Goal: Task Accomplishment & Management: Manage account settings

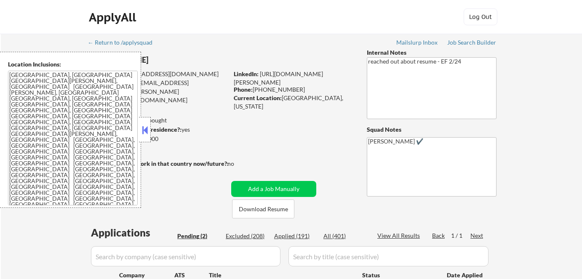
select select ""pending""
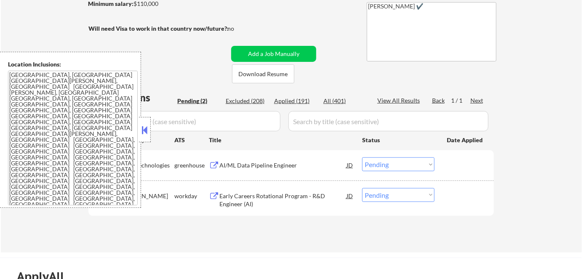
scroll to position [153, 0]
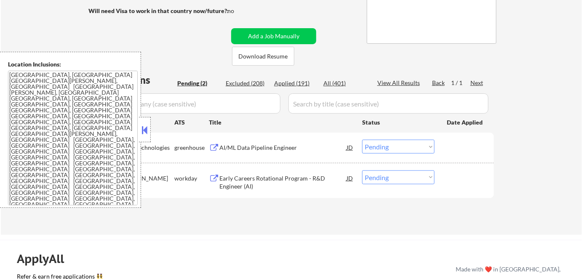
click at [142, 128] on button at bounding box center [144, 130] width 9 height 13
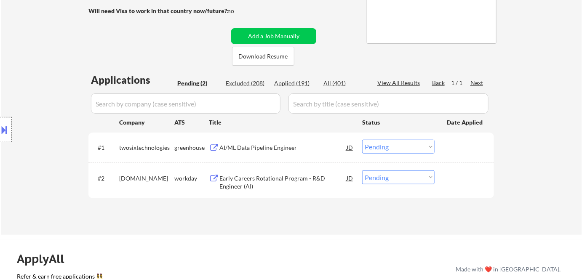
click at [246, 146] on div "AI/ML Data Pipeline Engineer" at bounding box center [282, 148] width 127 height 8
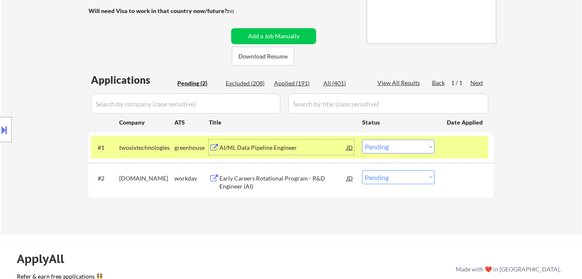
click at [268, 151] on div "AI/ML Data Pipeline Engineer" at bounding box center [282, 148] width 127 height 8
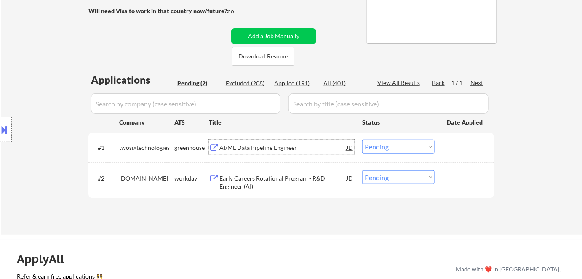
drag, startPoint x: 395, startPoint y: 145, endPoint x: 398, endPoint y: 153, distance: 8.5
click at [395, 146] on select "Choose an option... Pending Applied Excluded (Questions) Excluded (Expired) Exc…" at bounding box center [398, 147] width 72 height 14
click at [362, 140] on select "Choose an option... Pending Applied Excluded (Questions) Excluded (Expired) Exc…" at bounding box center [398, 147] width 72 height 14
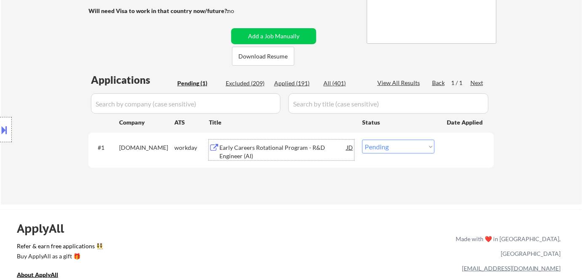
click at [265, 152] on div "Early Careers Rotational Program - R&D Engineer (AI)" at bounding box center [282, 152] width 127 height 16
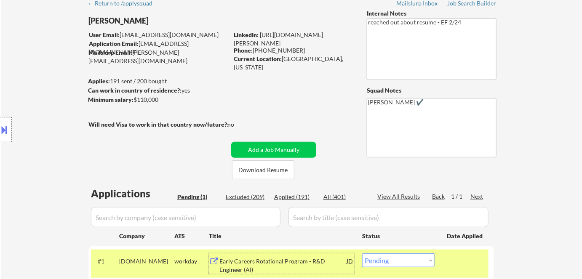
scroll to position [38, 0]
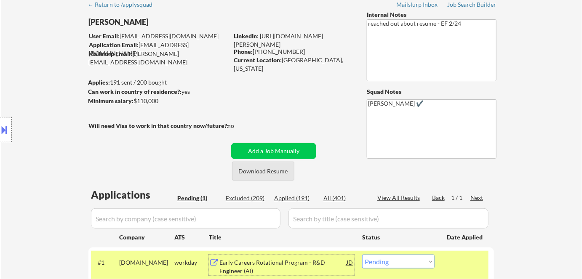
click at [261, 171] on button "Download Resume" at bounding box center [263, 171] width 62 height 19
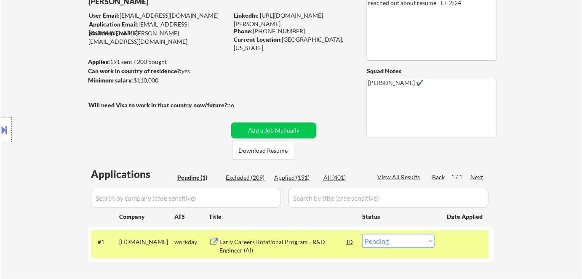
scroll to position [76, 0]
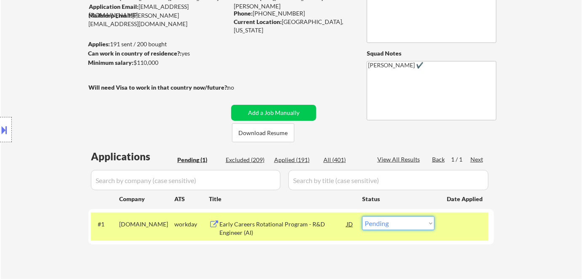
drag, startPoint x: 401, startPoint y: 224, endPoint x: 398, endPoint y: 216, distance: 8.3
click at [401, 224] on select "Choose an option... Pending Applied Excluded (Questions) Excluded (Expired) Exc…" at bounding box center [398, 224] width 72 height 14
select select ""applied""
click at [362, 217] on select "Choose an option... Pending Applied Excluded (Questions) Excluded (Expired) Exc…" at bounding box center [398, 224] width 72 height 14
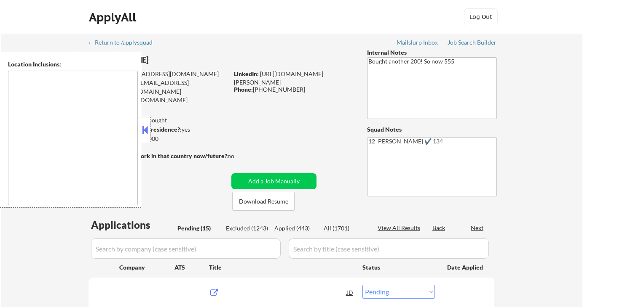
select select ""pending""
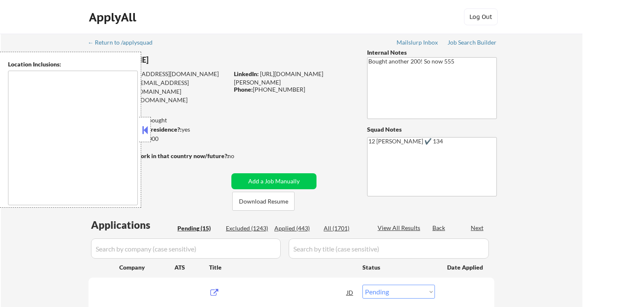
select select ""pending""
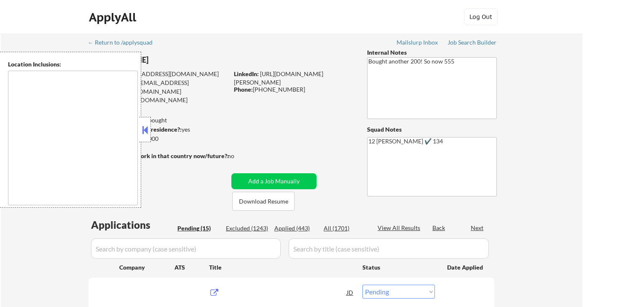
select select ""pending""
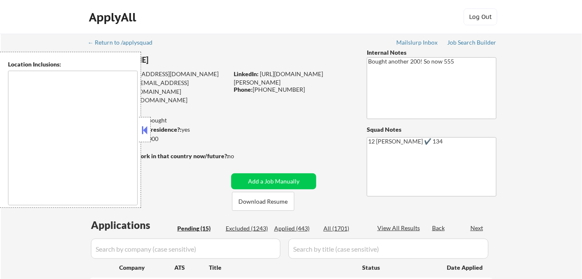
type textarea "San Francisco, CA Daly City, CA South San Francisco, CA Brisbane, CA Colma, CA …"
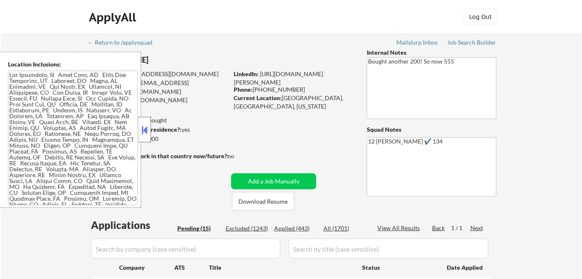
click at [144, 118] on div at bounding box center [145, 129] width 12 height 25
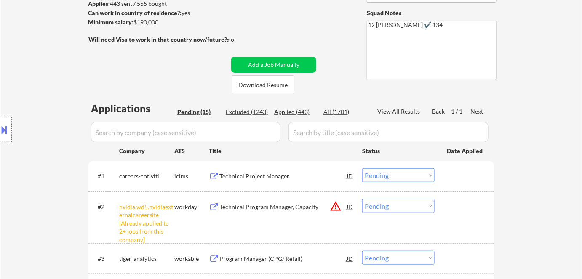
scroll to position [191, 0]
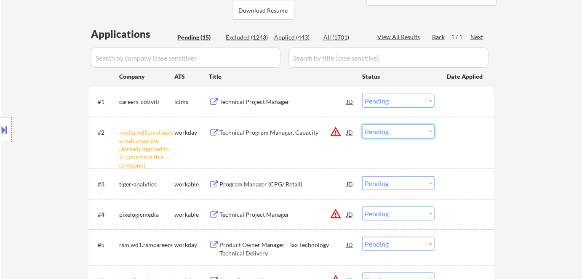
drag, startPoint x: 396, startPoint y: 133, endPoint x: 404, endPoint y: 137, distance: 9.2
click at [396, 133] on select "Choose an option... Pending Applied Excluded (Questions) Excluded (Expired) Exc…" at bounding box center [398, 132] width 72 height 14
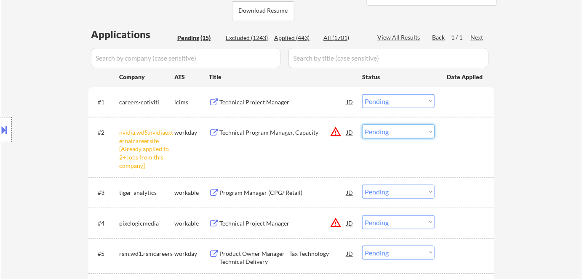
click at [414, 134] on select "Choose an option... Pending Applied Excluded (Questions) Excluded (Expired) Exc…" at bounding box center [398, 132] width 72 height 14
click at [419, 133] on select "Choose an option... Pending Applied Excluded (Questions) Excluded (Expired) Exc…" at bounding box center [398, 132] width 72 height 14
click at [421, 130] on select "Choose an option... Pending Applied Excluded (Questions) Excluded (Expired) Exc…" at bounding box center [398, 132] width 72 height 14
click at [416, 126] on select "Choose an option... Pending Applied Excluded (Questions) Excluded (Expired) Exc…" at bounding box center [398, 132] width 72 height 14
click at [362, 125] on select "Choose an option... Pending Applied Excluded (Questions) Excluded (Expired) Exc…" at bounding box center [398, 132] width 72 height 14
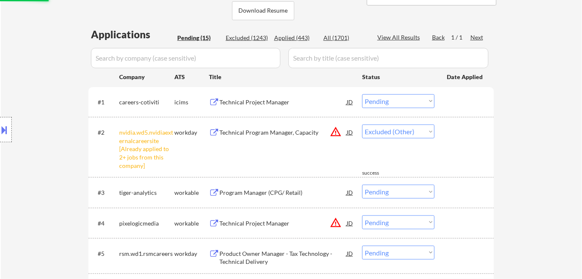
select select ""pending""
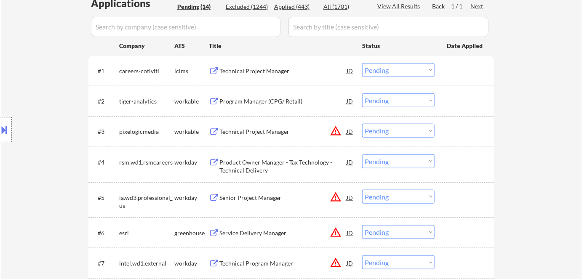
scroll to position [268, 0]
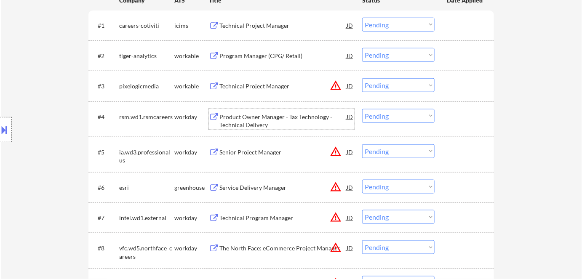
click at [251, 120] on div "Product Owner Manager - Tax Technology - Technical Delivery" at bounding box center [282, 121] width 127 height 16
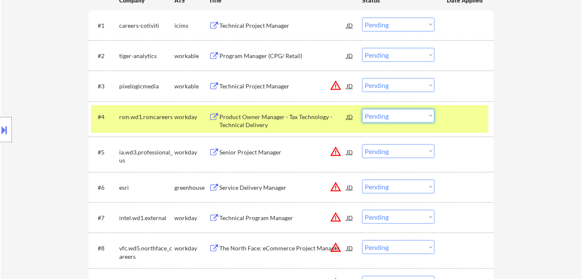
click at [405, 118] on select "Choose an option... Pending Applied Excluded (Questions) Excluded (Expired) Exc…" at bounding box center [398, 116] width 72 height 14
click at [362, 109] on select "Choose an option... Pending Applied Excluded (Questions) Excluded (Expired) Exc…" at bounding box center [398, 116] width 72 height 14
select select ""pending""
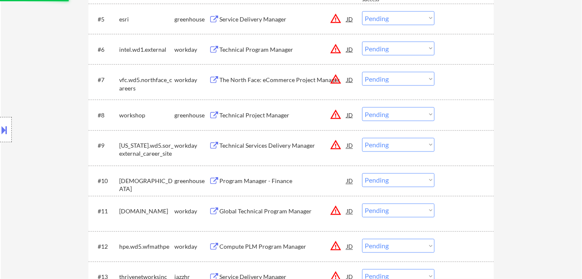
scroll to position [459, 0]
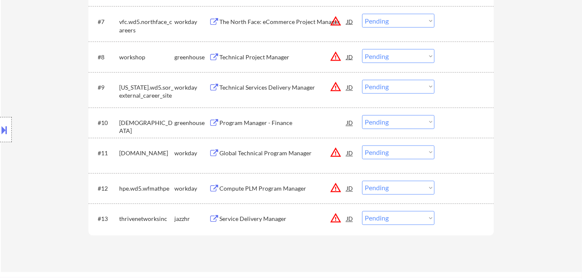
click at [246, 119] on div "Program Manager - Finance" at bounding box center [282, 123] width 127 height 8
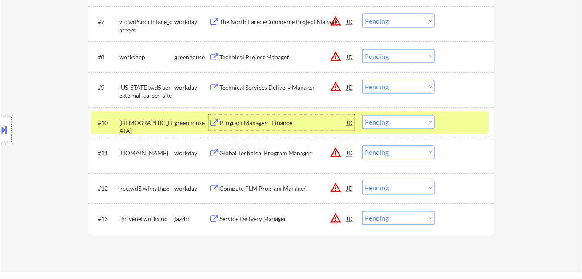
click at [411, 116] on select "Choose an option... Pending Applied Excluded (Questions) Excluded (Expired) Exc…" at bounding box center [398, 122] width 72 height 14
click at [362, 115] on select "Choose an option... Pending Applied Excluded (Questions) Excluded (Expired) Exc…" at bounding box center [398, 122] width 72 height 14
select select ""pending""
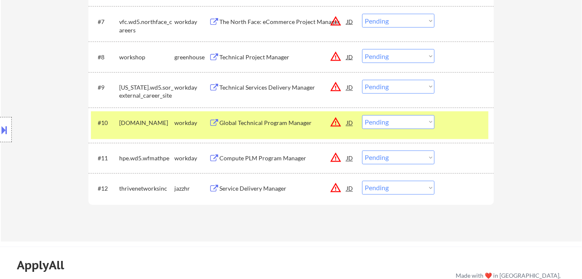
click at [187, 119] on div "workday" at bounding box center [191, 123] width 35 height 8
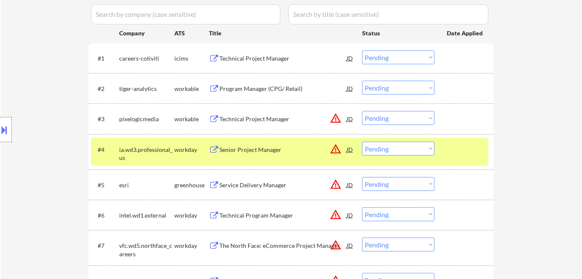
scroll to position [191, 0]
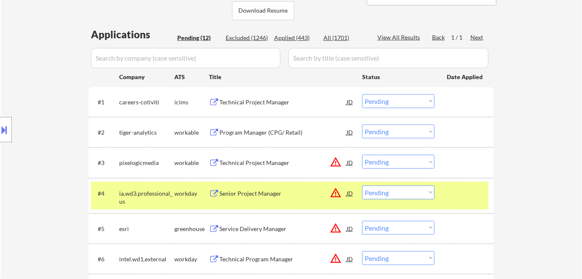
click at [240, 99] on div "Technical Project Manager" at bounding box center [282, 102] width 127 height 8
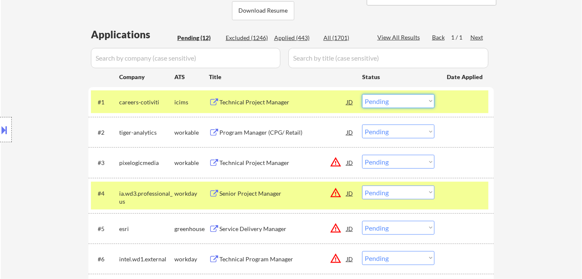
click at [385, 98] on select "Choose an option... Pending Applied Excluded (Questions) Excluded (Expired) Exc…" at bounding box center [398, 101] width 72 height 14
click at [362, 94] on select "Choose an option... Pending Applied Excluded (Questions) Excluded (Expired) Exc…" at bounding box center [398, 101] width 72 height 14
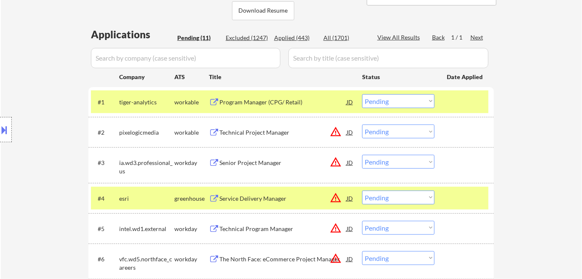
click at [279, 102] on div "Program Manager (CPG/ Retail)" at bounding box center [282, 102] width 127 height 8
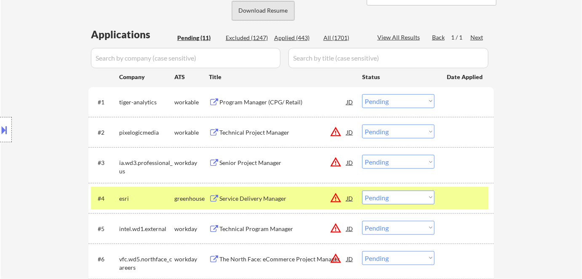
drag, startPoint x: 255, startPoint y: 8, endPoint x: 271, endPoint y: 2, distance: 16.5
click at [255, 8] on button "Download Resume" at bounding box center [263, 10] width 62 height 19
drag, startPoint x: 245, startPoint y: 201, endPoint x: 248, endPoint y: 197, distance: 5.1
click at [246, 200] on div "Service Delivery Manager" at bounding box center [282, 199] width 127 height 8
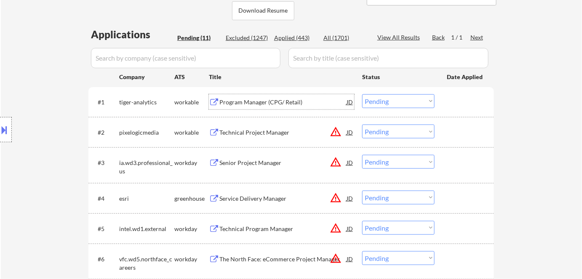
click at [281, 99] on div "Program Manager (CPG/ Retail)" at bounding box center [282, 102] width 127 height 8
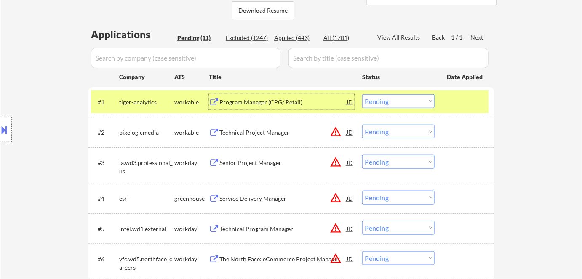
drag, startPoint x: 402, startPoint y: 100, endPoint x: 406, endPoint y: 104, distance: 6.3
click at [403, 100] on select "Choose an option... Pending Applied Excluded (Questions) Excluded (Expired) Exc…" at bounding box center [398, 101] width 72 height 14
click at [362, 94] on select "Choose an option... Pending Applied Excluded (Questions) Excluded (Expired) Exc…" at bounding box center [398, 101] width 72 height 14
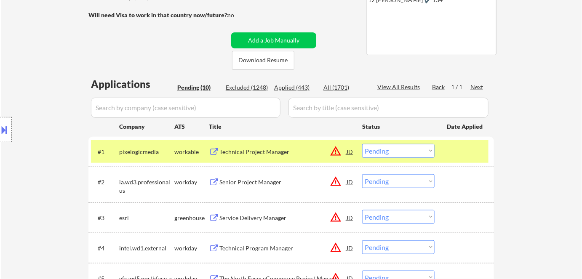
scroll to position [115, 0]
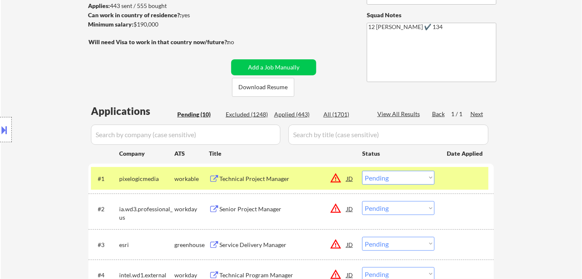
click at [278, 176] on div "Technical Project Manager" at bounding box center [282, 179] width 127 height 8
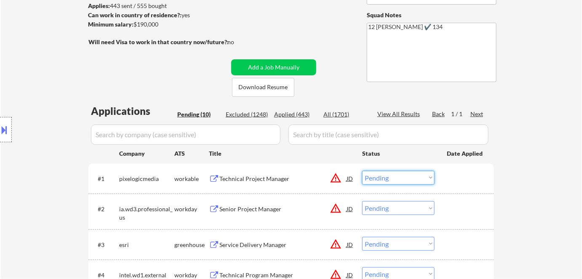
drag, startPoint x: 397, startPoint y: 176, endPoint x: 402, endPoint y: 185, distance: 10.4
click at [397, 176] on select "Choose an option... Pending Applied Excluded (Questions) Excluded (Expired) Exc…" at bounding box center [398, 178] width 72 height 14
click at [362, 171] on select "Choose an option... Pending Applied Excluded (Questions) Excluded (Expired) Exc…" at bounding box center [398, 178] width 72 height 14
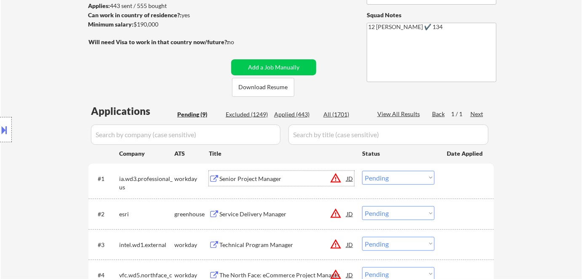
click at [262, 179] on div "Senior Project Manager" at bounding box center [282, 179] width 127 height 8
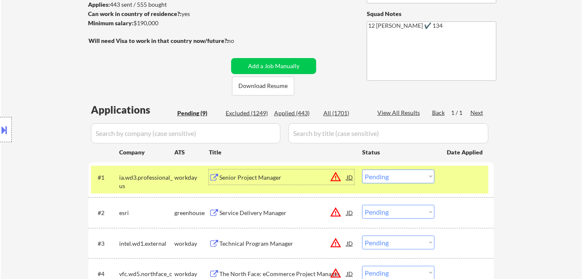
scroll to position [168, 0]
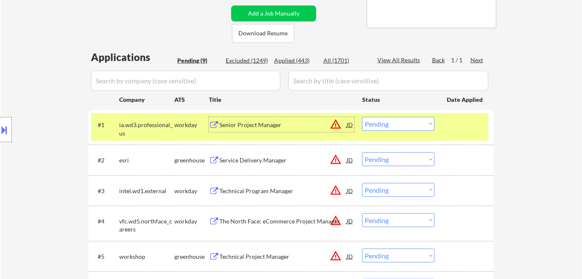
drag, startPoint x: 384, startPoint y: 126, endPoint x: 390, endPoint y: 130, distance: 6.7
click at [385, 126] on select "Choose an option... Pending Applied Excluded (Questions) Excluded (Expired) Exc…" at bounding box center [398, 124] width 72 height 14
click at [362, 117] on select "Choose an option... Pending Applied Excluded (Questions) Excluded (Expired) Exc…" at bounding box center [398, 124] width 72 height 14
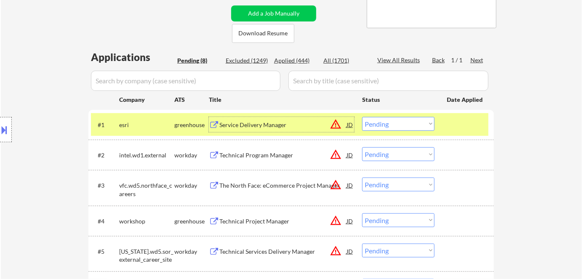
click at [270, 128] on div "Service Delivery Manager" at bounding box center [282, 125] width 127 height 8
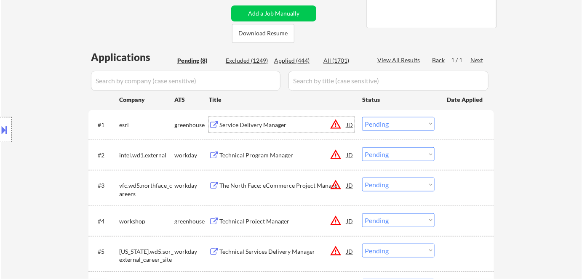
click at [390, 125] on select "Choose an option... Pending Applied Excluded (Questions) Excluded (Expired) Exc…" at bounding box center [398, 124] width 72 height 14
click at [362, 117] on select "Choose an option... Pending Applied Excluded (Questions) Excluded (Expired) Exc…" at bounding box center [398, 124] width 72 height 14
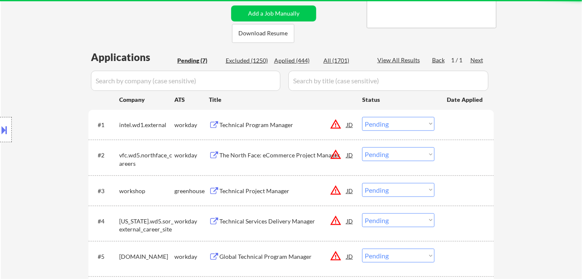
click at [267, 129] on div "Technical Program Manager" at bounding box center [282, 125] width 127 height 8
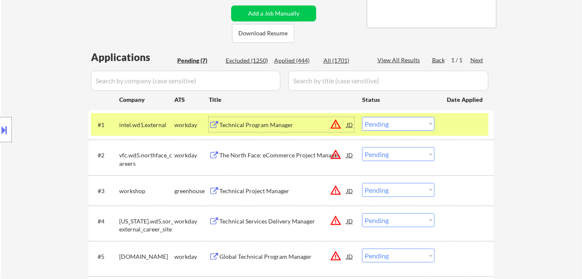
click at [402, 123] on select "Choose an option... Pending Applied Excluded (Questions) Excluded (Expired) Exc…" at bounding box center [398, 124] width 72 height 14
click at [362, 117] on select "Choose an option... Pending Applied Excluded (Questions) Excluded (Expired) Exc…" at bounding box center [398, 124] width 72 height 14
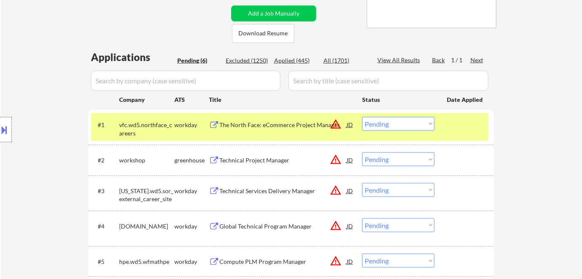
click at [288, 126] on div "The North Face: eCommerce Project Manager" at bounding box center [282, 125] width 127 height 8
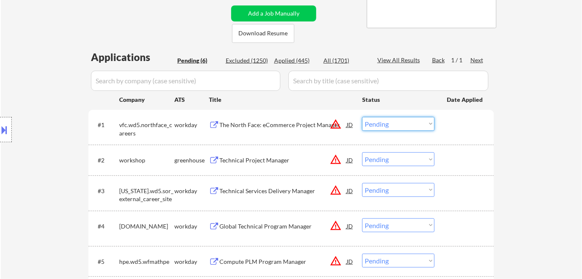
click at [400, 124] on select "Choose an option... Pending Applied Excluded (Questions) Excluded (Expired) Exc…" at bounding box center [398, 124] width 72 height 14
click at [362, 117] on select "Choose an option... Pending Applied Excluded (Questions) Excluded (Expired) Exc…" at bounding box center [398, 124] width 72 height 14
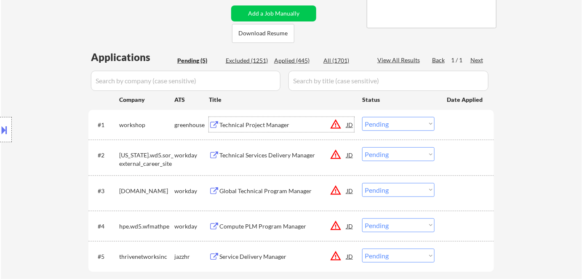
click at [243, 126] on div "Technical Project Manager" at bounding box center [282, 125] width 127 height 8
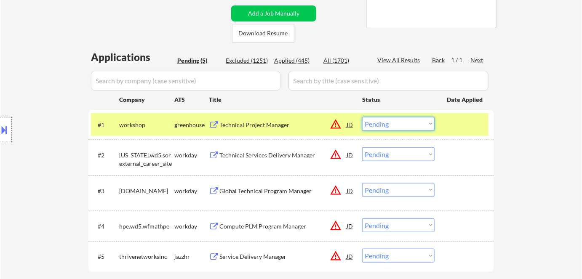
drag, startPoint x: 411, startPoint y: 121, endPoint x: 423, endPoint y: 131, distance: 15.3
click at [412, 121] on select "Choose an option... Pending Applied Excluded (Questions) Excluded (Expired) Exc…" at bounding box center [398, 124] width 72 height 14
click at [362, 117] on select "Choose an option... Pending Applied Excluded (Questions) Excluded (Expired) Exc…" at bounding box center [398, 124] width 72 height 14
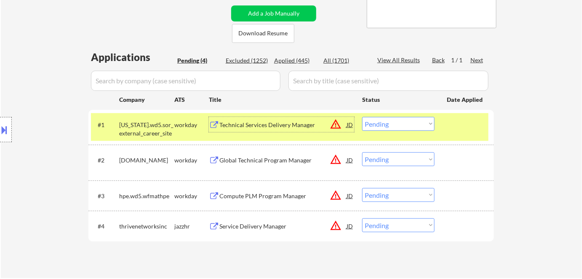
click at [297, 123] on div "Technical Services Delivery Manager" at bounding box center [282, 125] width 127 height 8
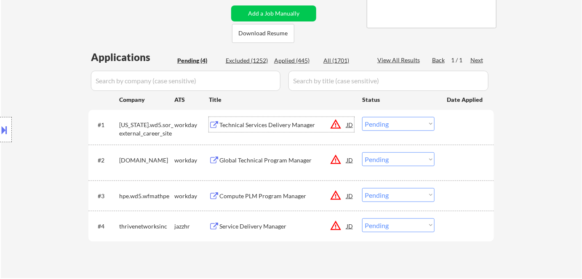
click at [408, 119] on select "Choose an option... Pending Applied Excluded (Questions) Excluded (Expired) Exc…" at bounding box center [398, 124] width 72 height 14
click at [362, 117] on select "Choose an option... Pending Applied Excluded (Questions) Excluded (Expired) Exc…" at bounding box center [398, 124] width 72 height 14
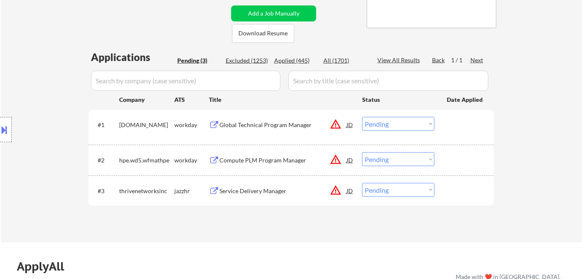
click at [263, 122] on div "Global Technical Program Manager" at bounding box center [282, 125] width 127 height 8
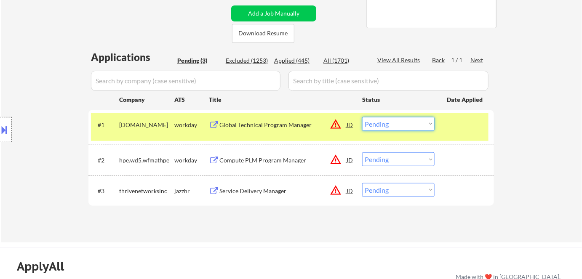
click at [386, 130] on select "Choose an option... Pending Applied Excluded (Questions) Excluded (Expired) Exc…" at bounding box center [398, 124] width 72 height 14
click at [362, 117] on select "Choose an option... Pending Applied Excluded (Questions) Excluded (Expired) Exc…" at bounding box center [398, 124] width 72 height 14
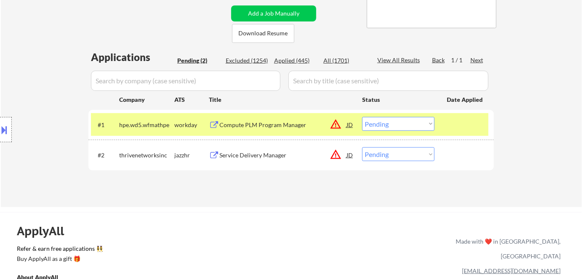
click at [292, 119] on div "Compute PLM Program Manager" at bounding box center [282, 124] width 127 height 15
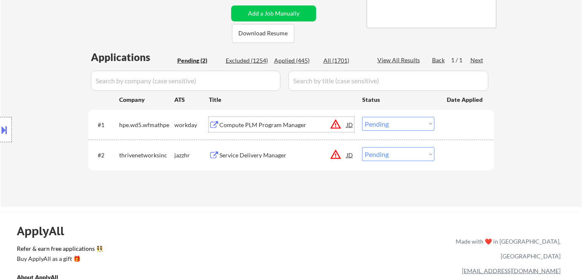
scroll to position [92, 0]
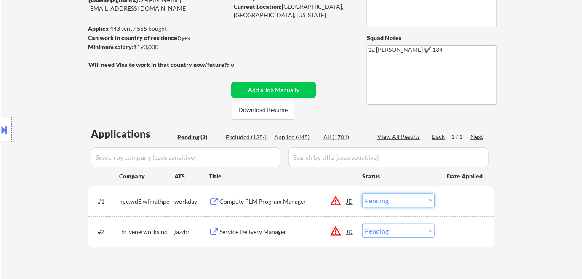
click at [389, 203] on select "Choose an option... Pending Applied Excluded (Questions) Excluded (Expired) Exc…" at bounding box center [398, 201] width 72 height 14
click at [362, 194] on select "Choose an option... Pending Applied Excluded (Questions) Excluded (Expired) Exc…" at bounding box center [398, 201] width 72 height 14
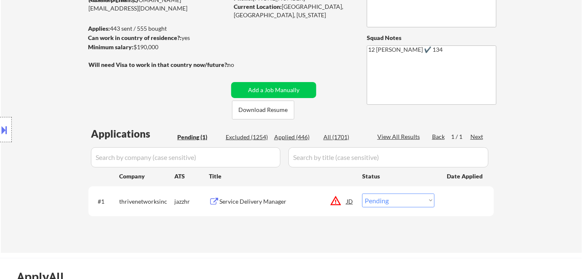
click at [267, 200] on div "Service Delivery Manager" at bounding box center [282, 202] width 127 height 8
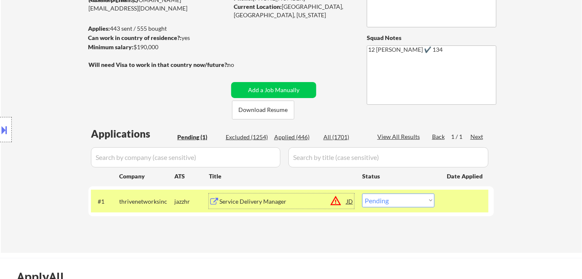
click at [387, 206] on select "Choose an option... Pending Applied Excluded (Questions) Excluded (Expired) Exc…" at bounding box center [398, 201] width 72 height 14
select select ""excluded__bad_match_""
click at [362, 194] on select "Choose an option... Pending Applied Excluded (Questions) Excluded (Expired) Exc…" at bounding box center [398, 201] width 72 height 14
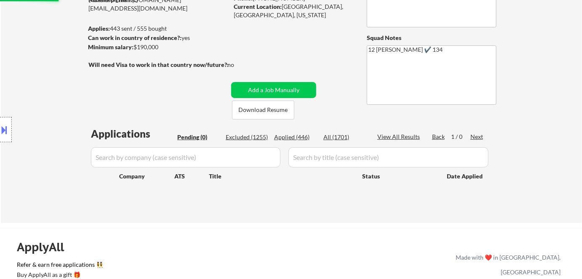
click at [295, 136] on div "Applied (446)" at bounding box center [295, 137] width 42 height 8
select select ""applied""
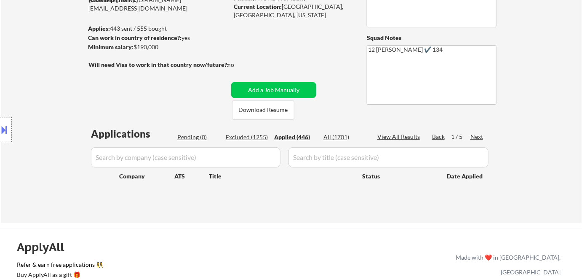
select select ""applied""
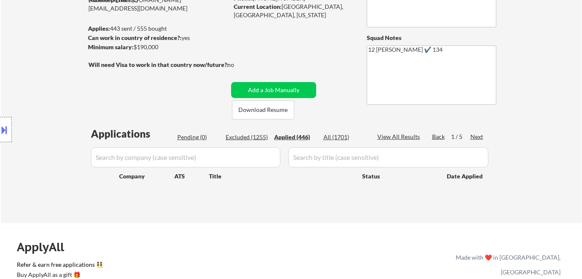
select select ""applied""
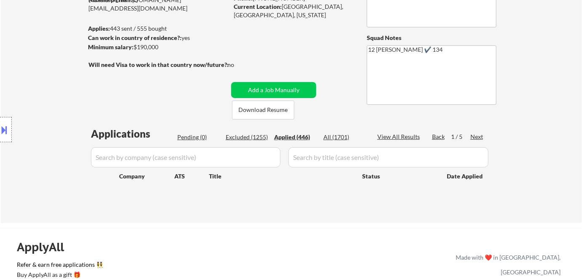
select select ""applied""
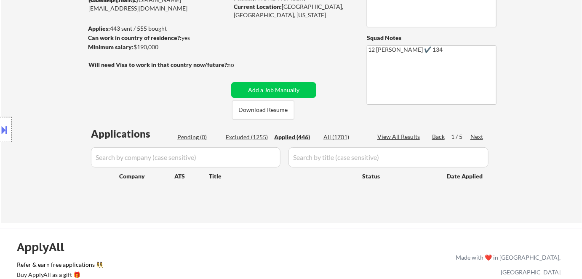
select select ""applied""
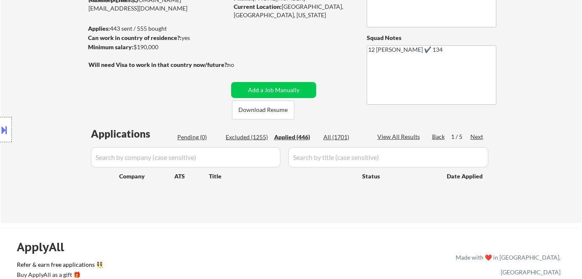
select select ""applied""
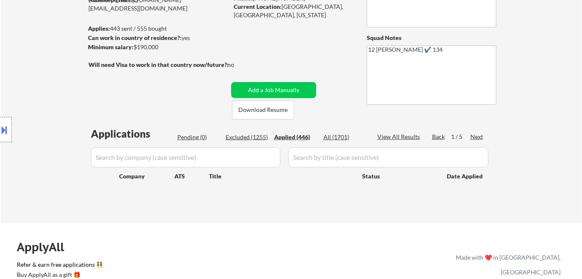
select select ""applied""
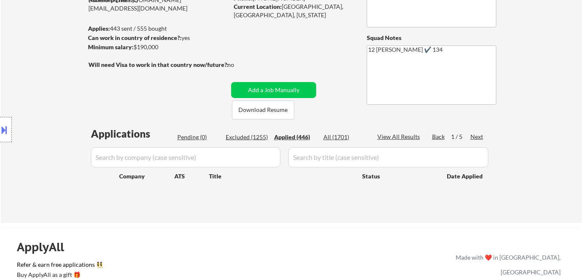
select select ""applied""
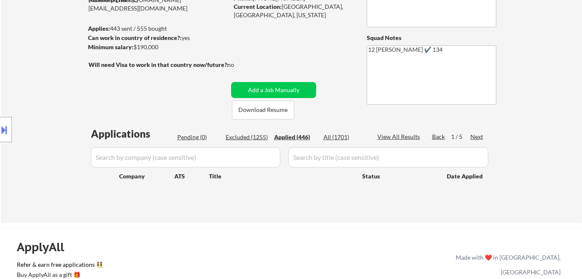
select select ""applied""
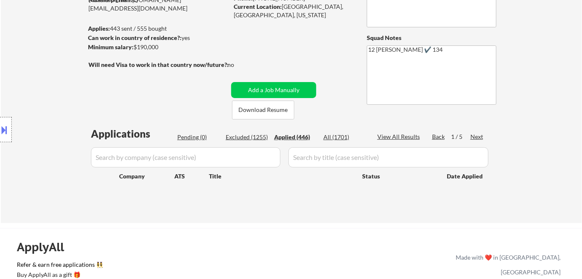
select select ""applied""
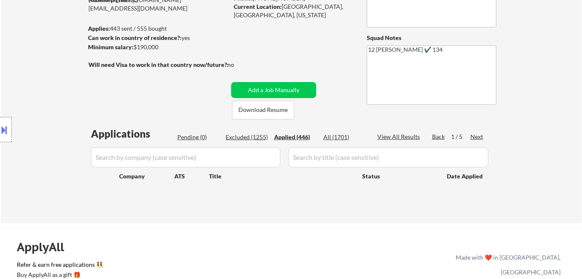
select select ""applied""
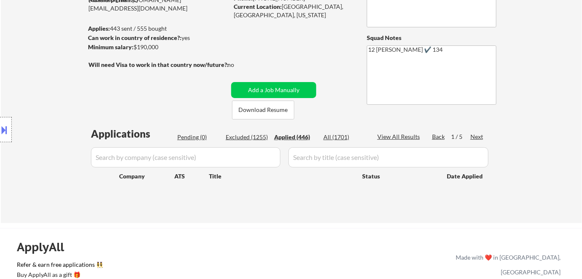
select select ""applied""
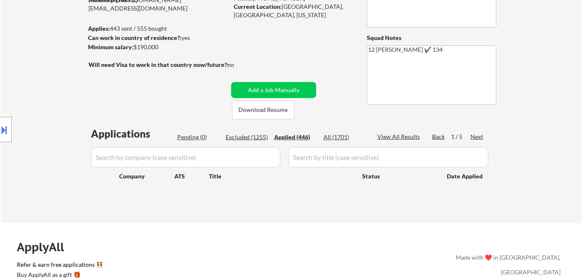
select select ""applied""
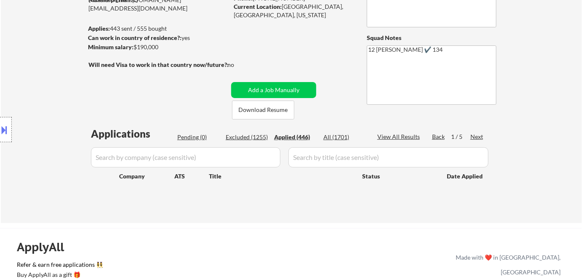
select select ""applied""
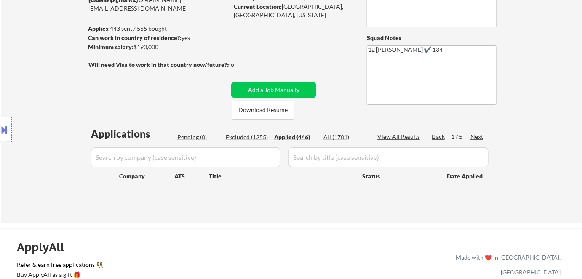
select select ""applied""
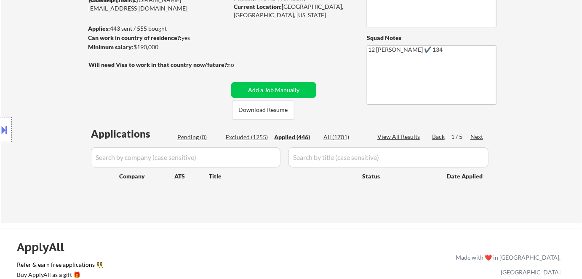
select select ""applied""
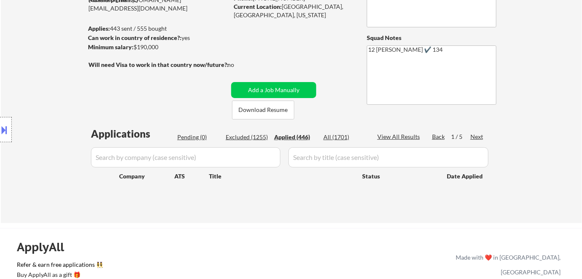
select select ""applied""
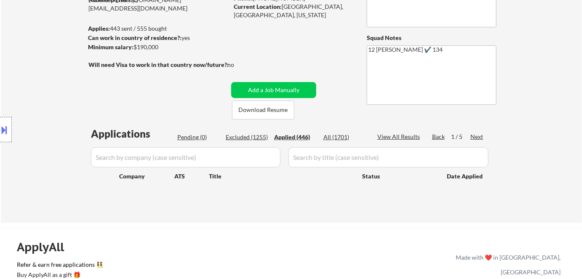
select select ""applied""
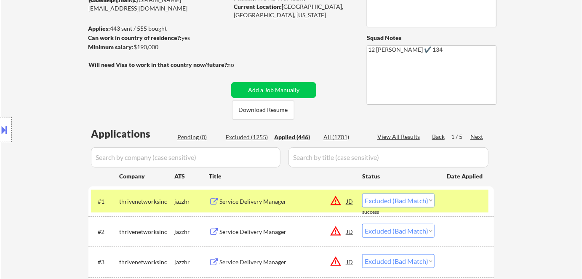
select select ""applied""
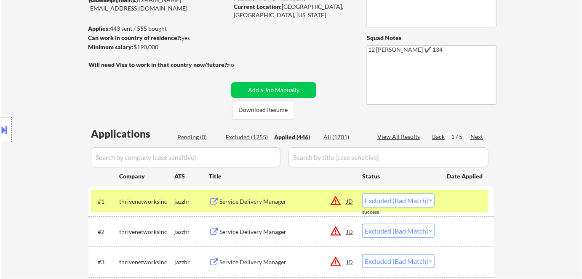
select select ""applied""
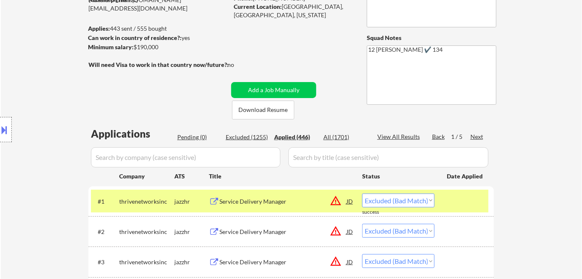
select select ""applied""
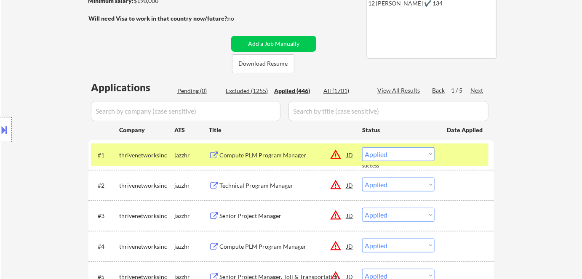
scroll to position [168, 0]
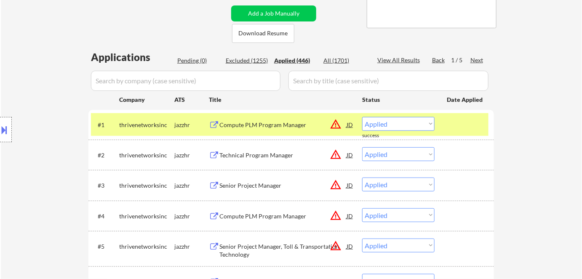
click at [181, 125] on div "jazzhr" at bounding box center [191, 125] width 35 height 8
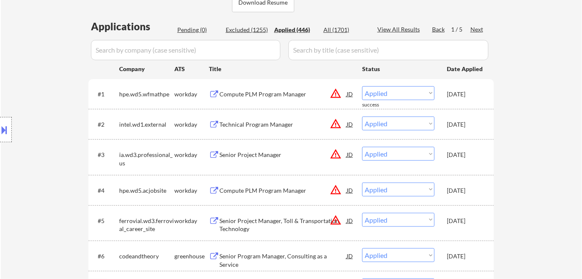
scroll to position [245, 0]
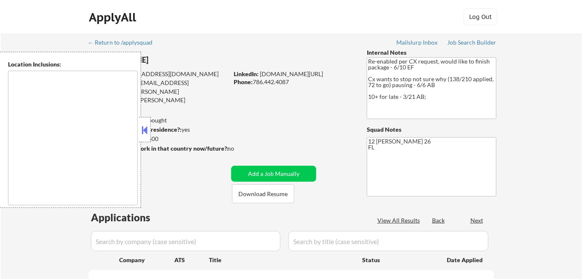
select select ""pending""
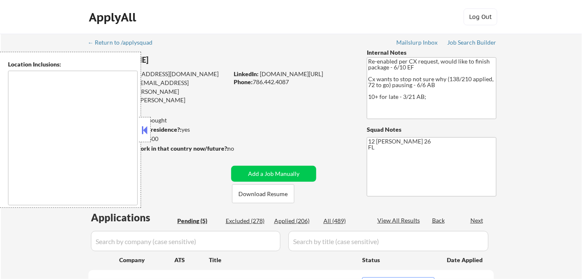
click at [142, 128] on button at bounding box center [144, 130] width 9 height 13
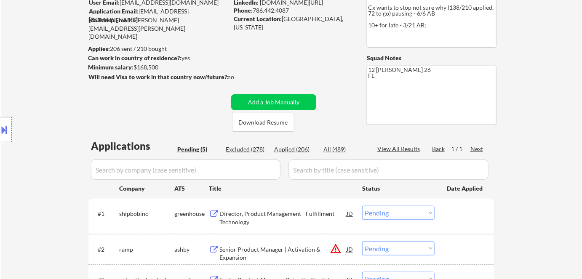
scroll to position [76, 0]
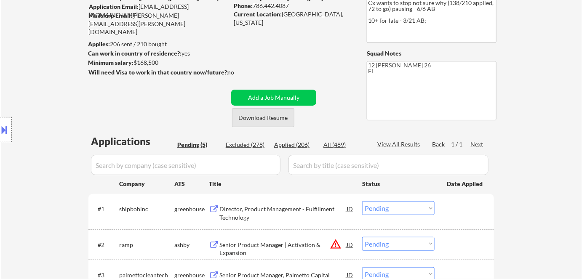
click at [255, 115] on button "Download Resume" at bounding box center [263, 117] width 62 height 19
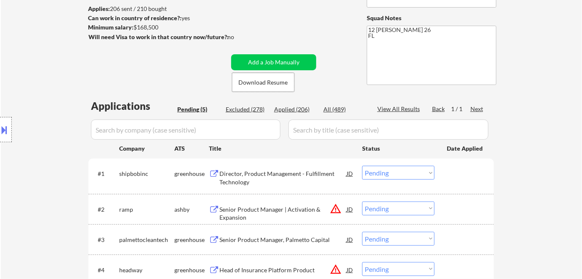
scroll to position [153, 0]
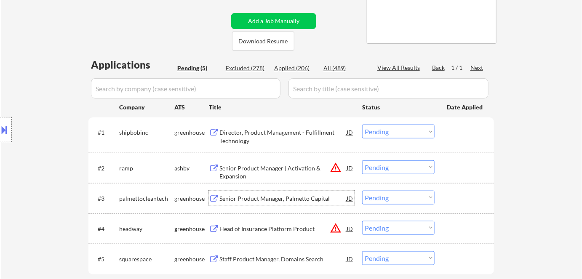
click at [296, 195] on div "Senior Product Manager, Palmetto Capital" at bounding box center [282, 199] width 127 height 8
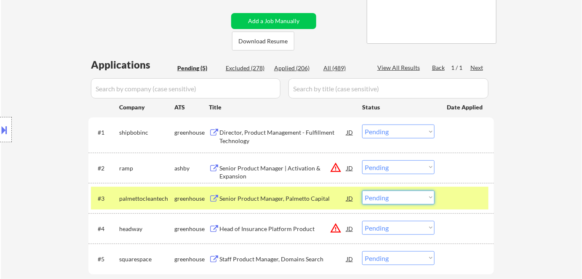
click at [419, 197] on select "Choose an option... Pending Applied Excluded (Questions) Excluded (Expired) Exc…" at bounding box center [398, 198] width 72 height 14
click at [362, 191] on select "Choose an option... Pending Applied Excluded (Questions) Excluded (Expired) Exc…" at bounding box center [398, 198] width 72 height 14
select select ""pending""
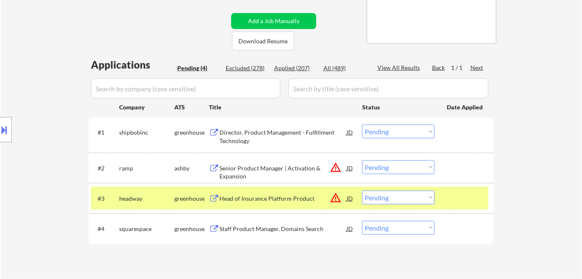
click at [181, 192] on div "greenhouse" at bounding box center [191, 198] width 35 height 15
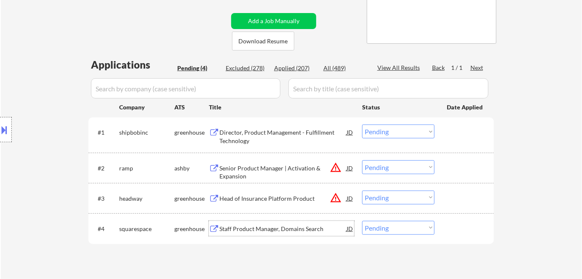
click at [235, 226] on div "Staff Product Manager, Domains Search" at bounding box center [282, 229] width 127 height 8
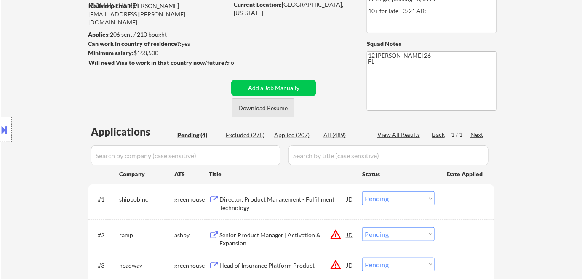
scroll to position [38, 0]
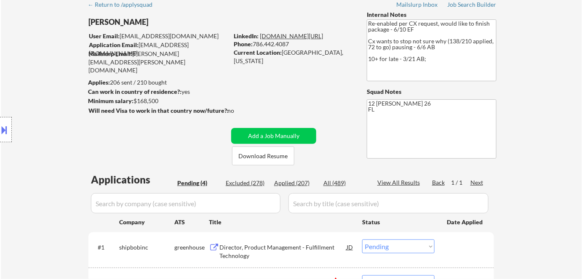
click at [283, 35] on link "[DOMAIN_NAME][URL]" at bounding box center [291, 35] width 63 height 7
drag, startPoint x: 286, startPoint y: 53, endPoint x: 324, endPoint y: 53, distance: 37.5
click at [324, 53] on div "Current Location: [GEOGRAPHIC_DATA], [US_STATE]" at bounding box center [293, 56] width 119 height 16
copy div "[GEOGRAPHIC_DATA], [US_STATE]"
click at [10, 130] on div at bounding box center [6, 129] width 12 height 25
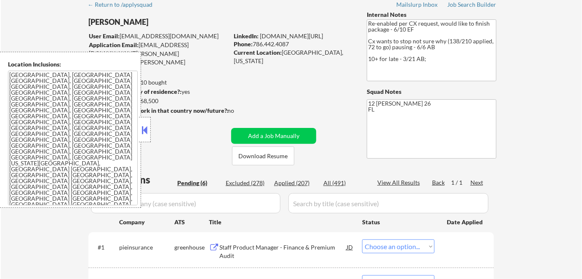
select select ""pending""
click at [147, 126] on button at bounding box center [144, 130] width 9 height 13
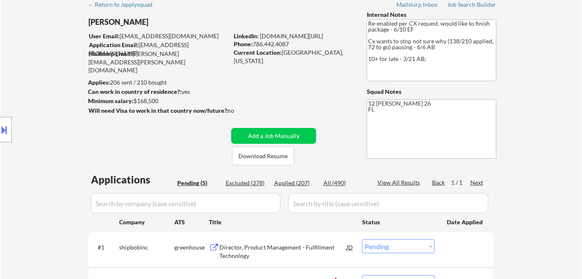
drag, startPoint x: 529, startPoint y: 43, endPoint x: 538, endPoint y: 22, distance: 22.3
click at [529, 43] on div "← Return to /applysquad Mailslurp Inbox Job Search Builder [PERSON_NAME] User E…" at bounding box center [291, 211] width 581 height 430
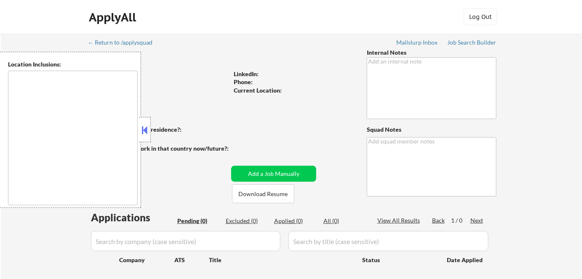
click at [147, 130] on button at bounding box center [144, 130] width 9 height 13
